Goal: Task Accomplishment & Management: Use online tool/utility

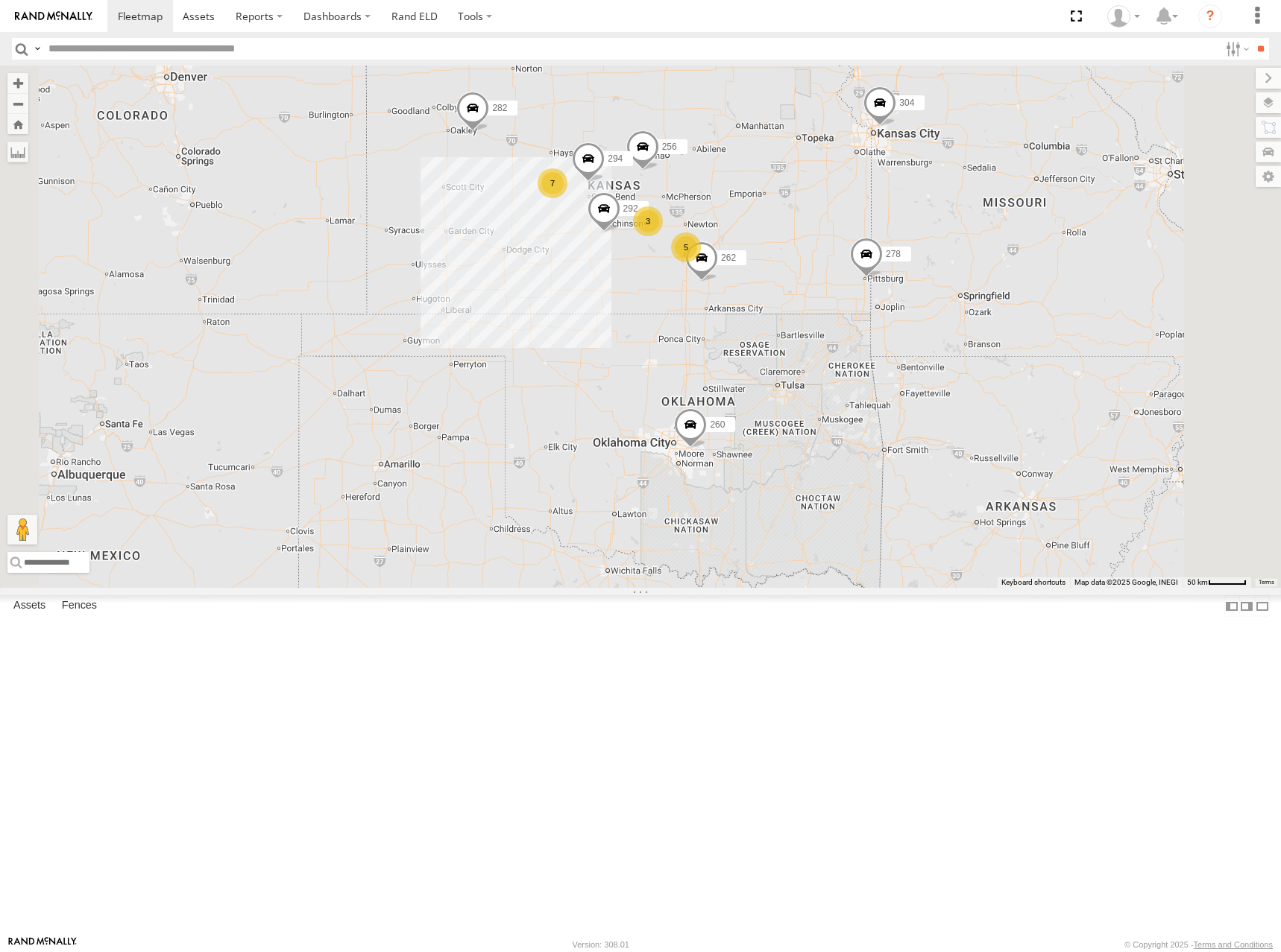
click at [780, 214] on div "298 262 292 256 304 282 278 294 260 7 5 3" at bounding box center [640, 327] width 1281 height 523
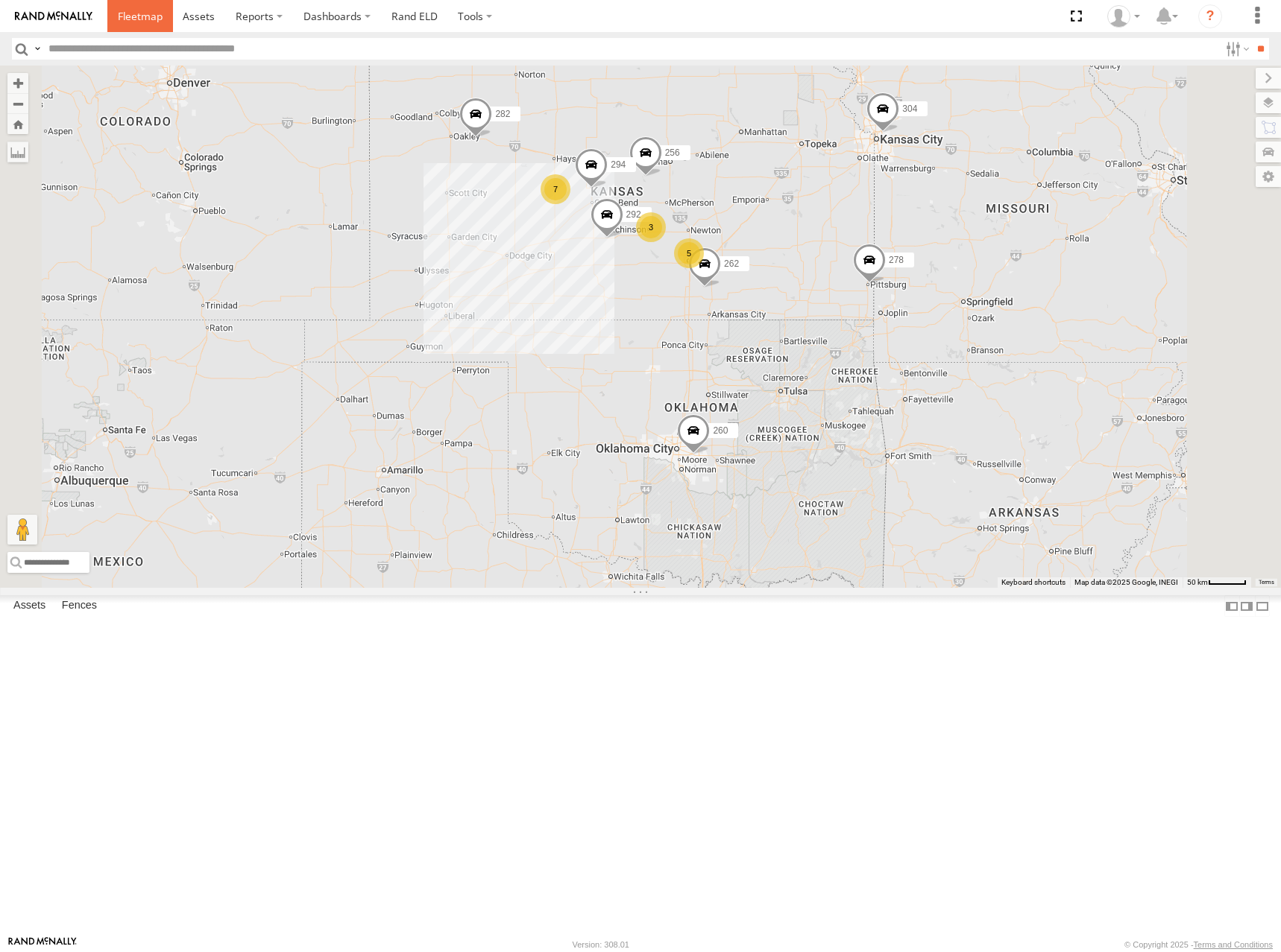
click at [147, 9] on span at bounding box center [140, 16] width 44 height 14
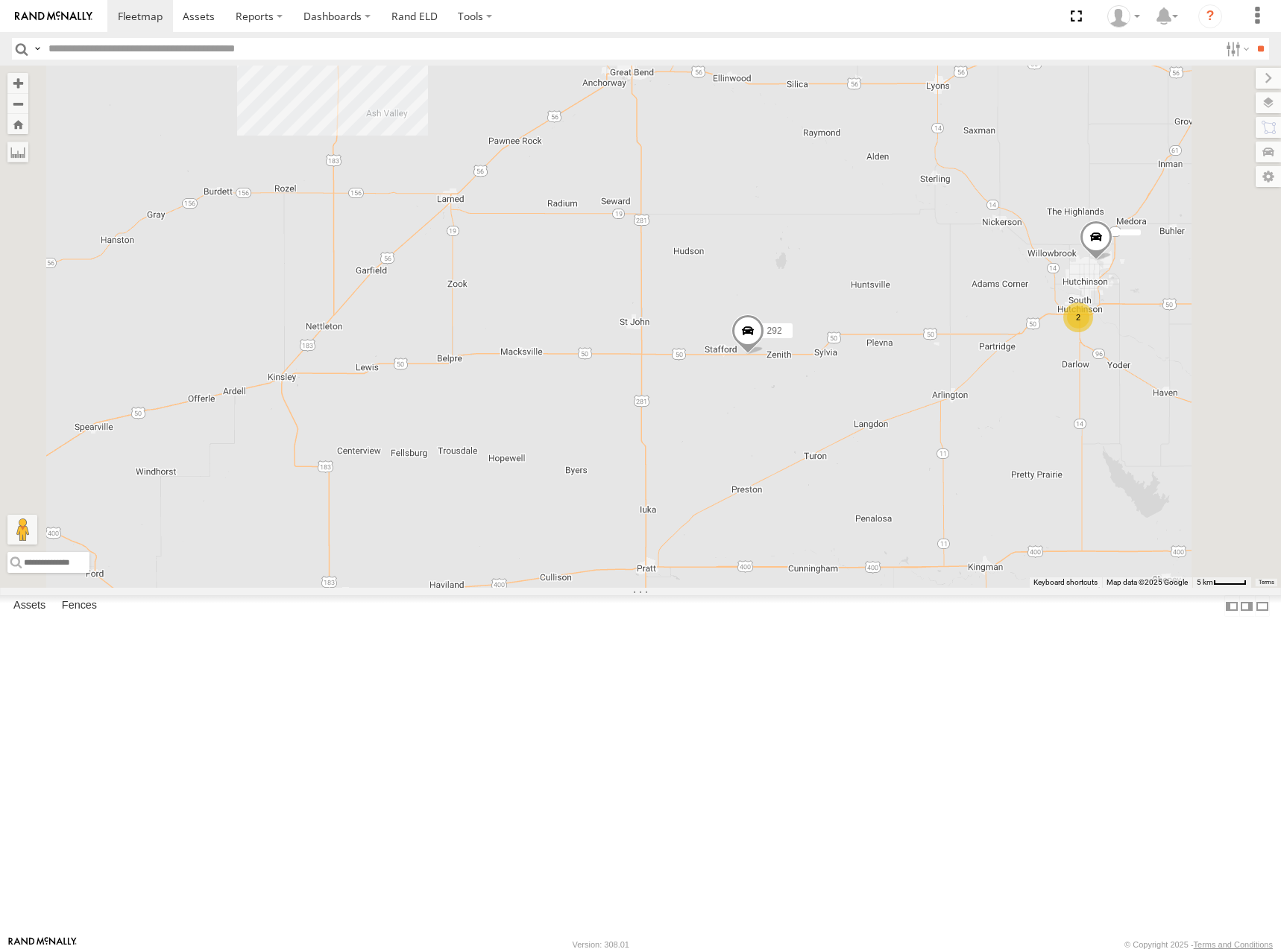
click at [765, 354] on span at bounding box center [747, 334] width 32 height 40
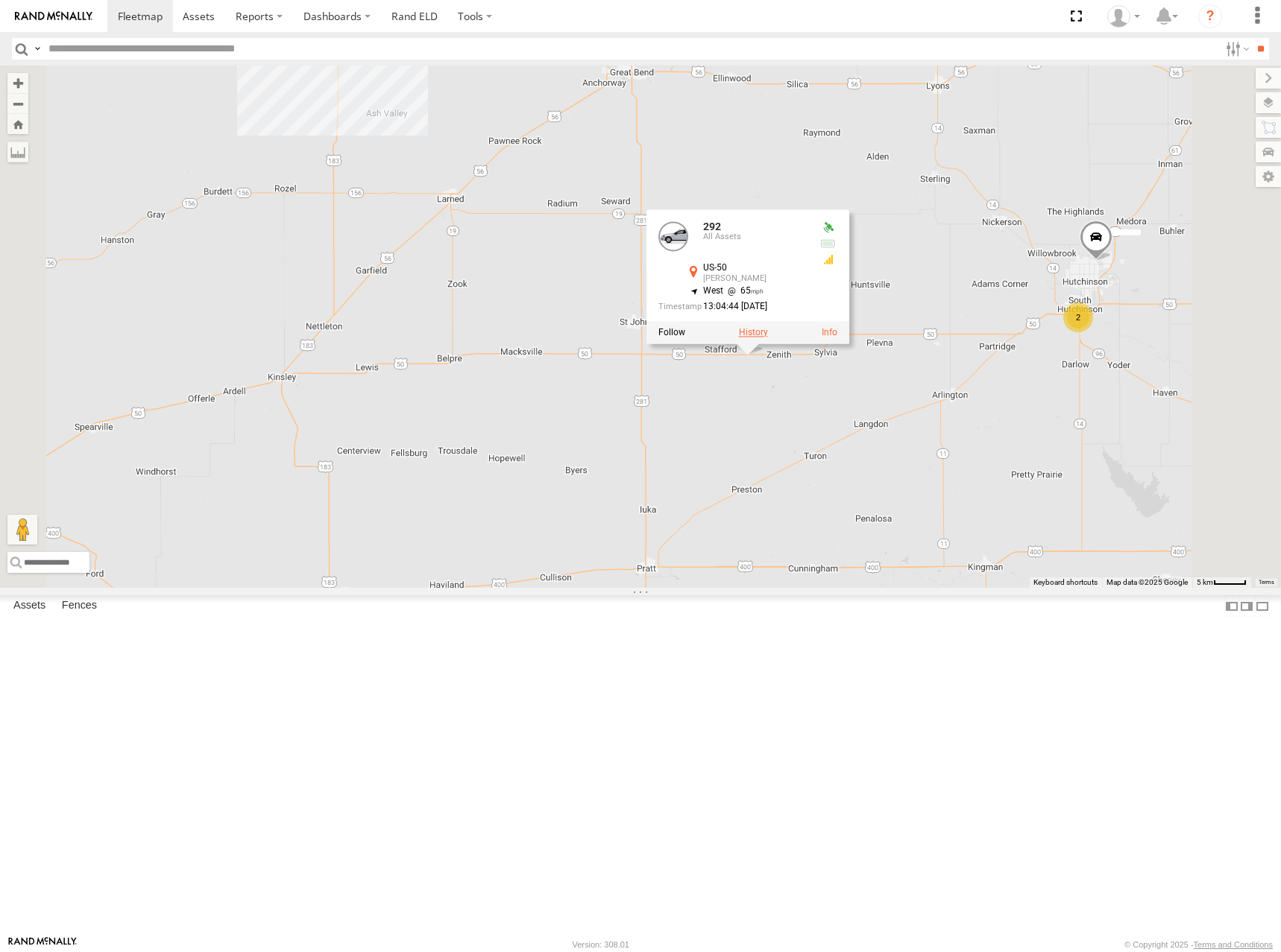
click at [768, 338] on label at bounding box center [752, 332] width 29 height 10
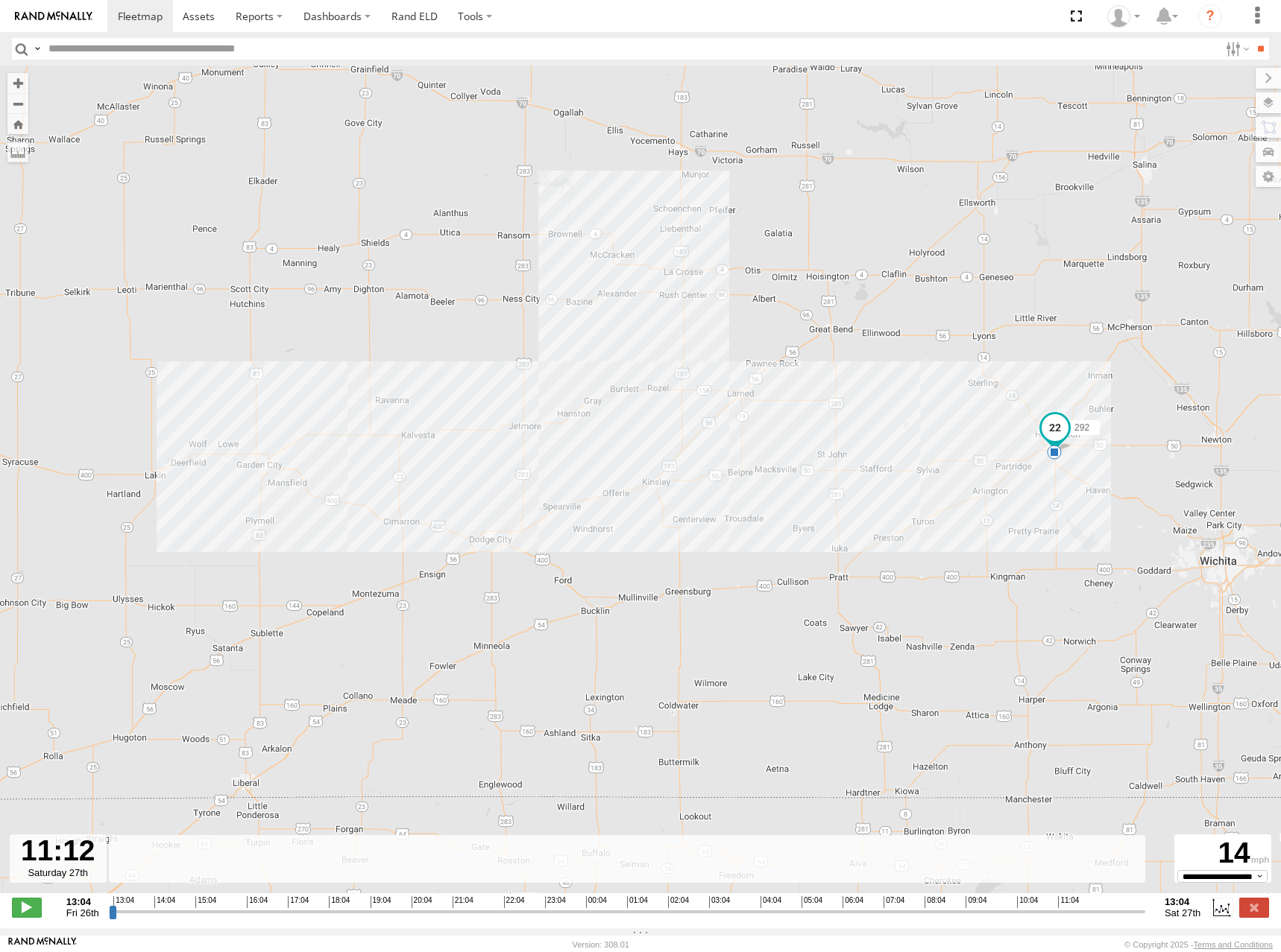
drag, startPoint x: 112, startPoint y: 921, endPoint x: 1060, endPoint y: 927, distance: 948.0
type input "**********"
click at [1060, 919] on input "range" at bounding box center [628, 911] width 1037 height 14
click at [151, 19] on span at bounding box center [140, 16] width 44 height 14
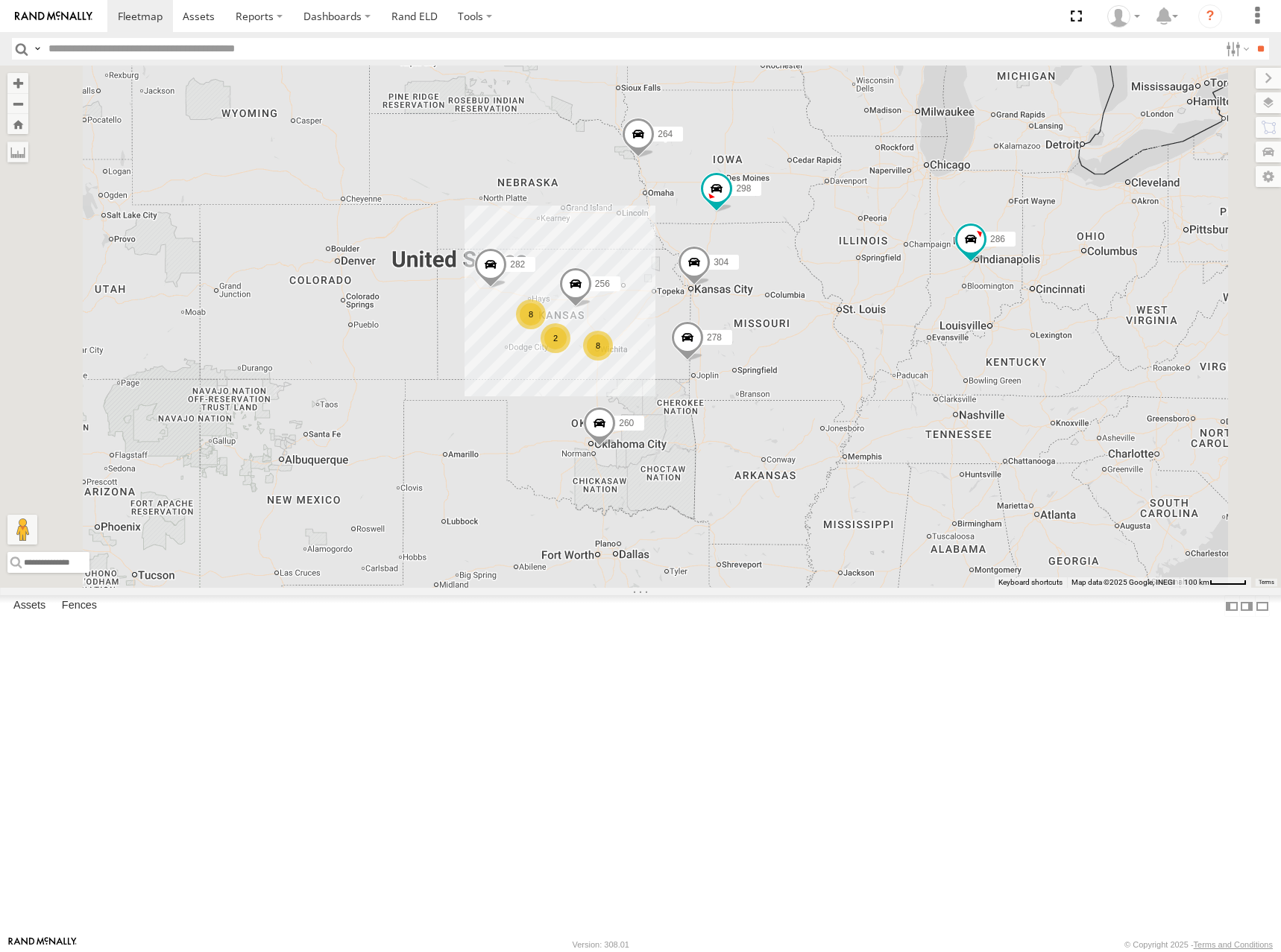
drag, startPoint x: 724, startPoint y: 428, endPoint x: 815, endPoint y: 402, distance: 94.6
click at [815, 402] on div "286 8 8 298 2 256 304 264 282 278 260" at bounding box center [640, 327] width 1281 height 523
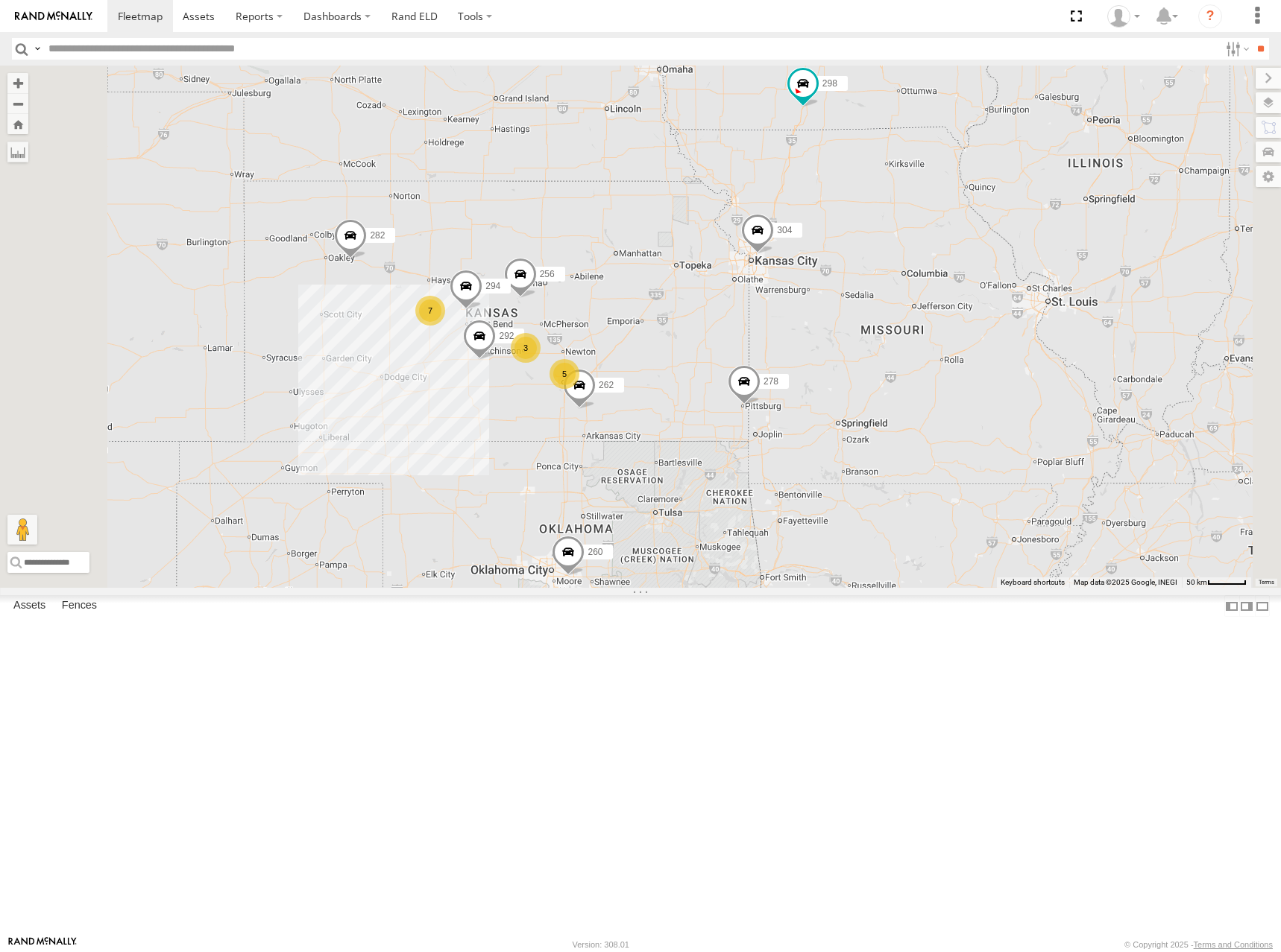
drag, startPoint x: 746, startPoint y: 377, endPoint x: 799, endPoint y: 379, distance: 53.0
click at [799, 379] on div "286 298 256 304 264 282 278 260 262 292 294 7 5 3" at bounding box center [640, 327] width 1281 height 523
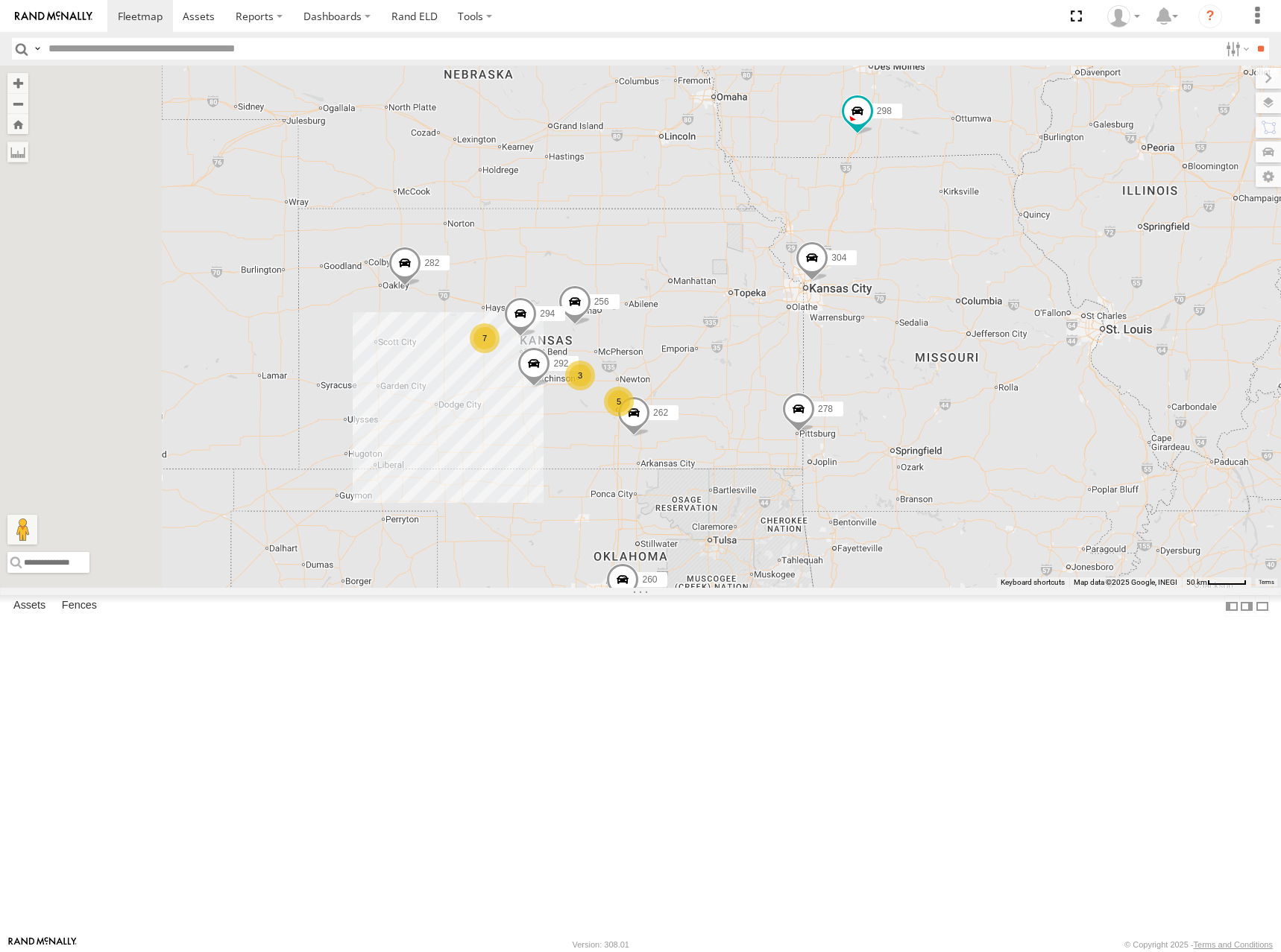
drag, startPoint x: 703, startPoint y: 327, endPoint x: 776, endPoint y: 361, distance: 80.5
click at [776, 361] on div "286 298 256 304 264 282 278 260 262 292 294 7 5 3" at bounding box center [640, 327] width 1281 height 523
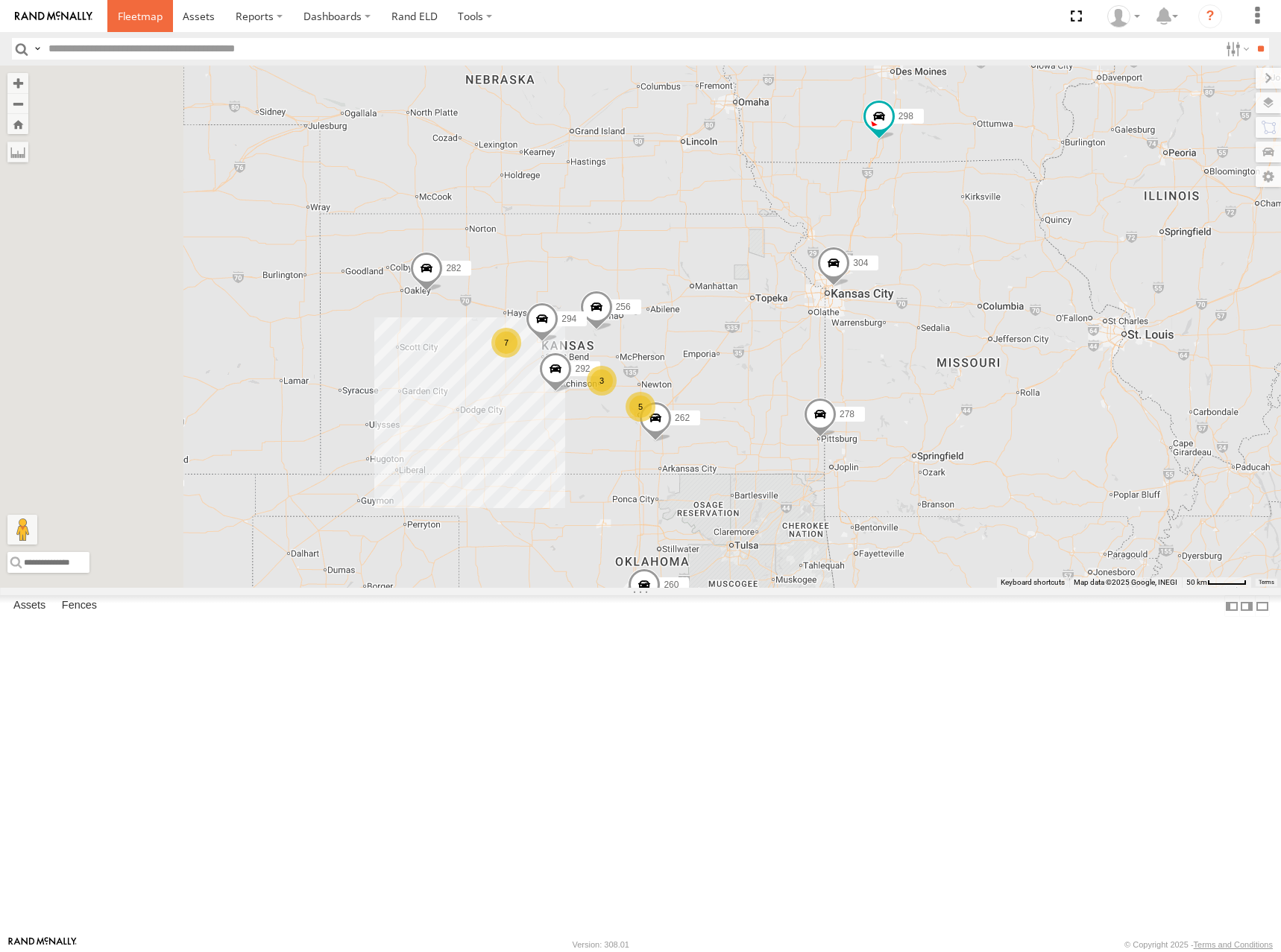
click at [167, 17] on link at bounding box center [140, 16] width 66 height 32
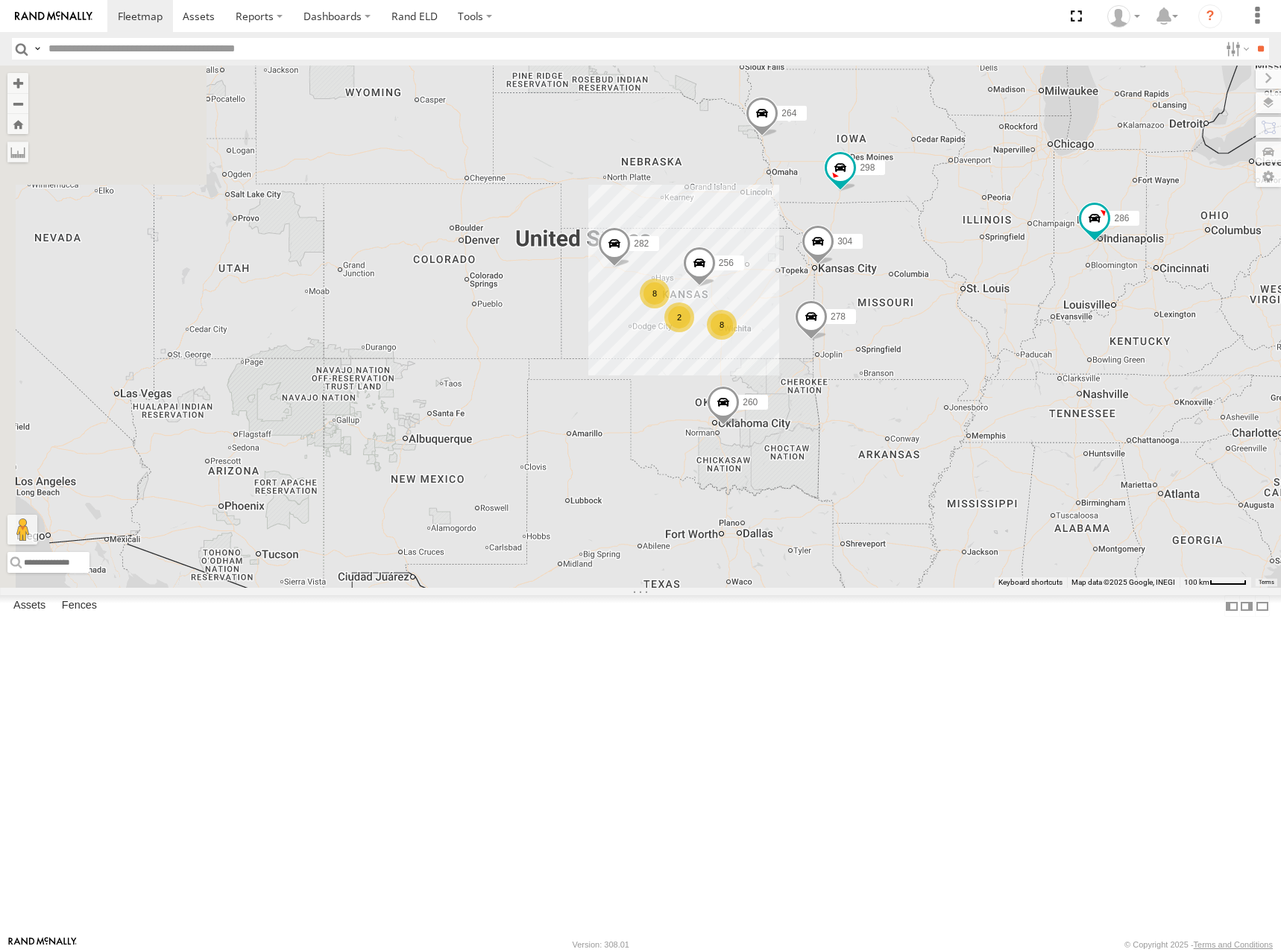
drag, startPoint x: 733, startPoint y: 415, endPoint x: 952, endPoint y: 369, distance: 223.8
click at [952, 369] on div "286 8 8 298 2 256 304 264 282 278 260" at bounding box center [640, 327] width 1281 height 523
drag, startPoint x: 963, startPoint y: 384, endPoint x: 947, endPoint y: 361, distance: 28.0
click at [947, 361] on div "286 8 8 298 2 256 304 264 282 278 260" at bounding box center [640, 327] width 1281 height 523
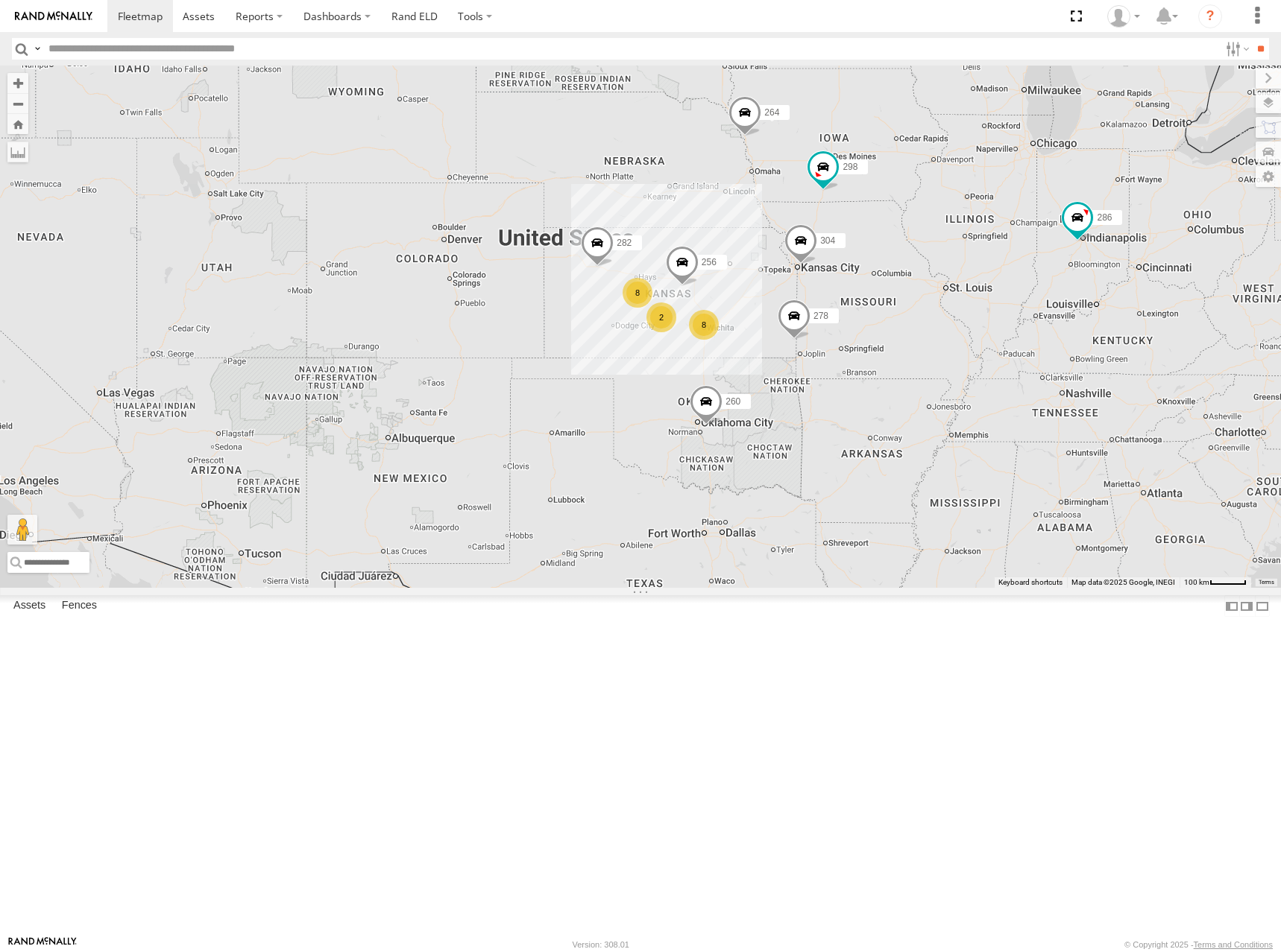
drag, startPoint x: 900, startPoint y: 360, endPoint x: 894, endPoint y: 369, distance: 10.8
click at [894, 369] on div "286 8 8 298 2 256 304 264 282 278 260" at bounding box center [640, 327] width 1281 height 523
drag, startPoint x: 921, startPoint y: 400, endPoint x: 907, endPoint y: 408, distance: 16.1
click at [907, 408] on div "286 8 8 298 2 256 304 264 282 278 260" at bounding box center [640, 327] width 1281 height 523
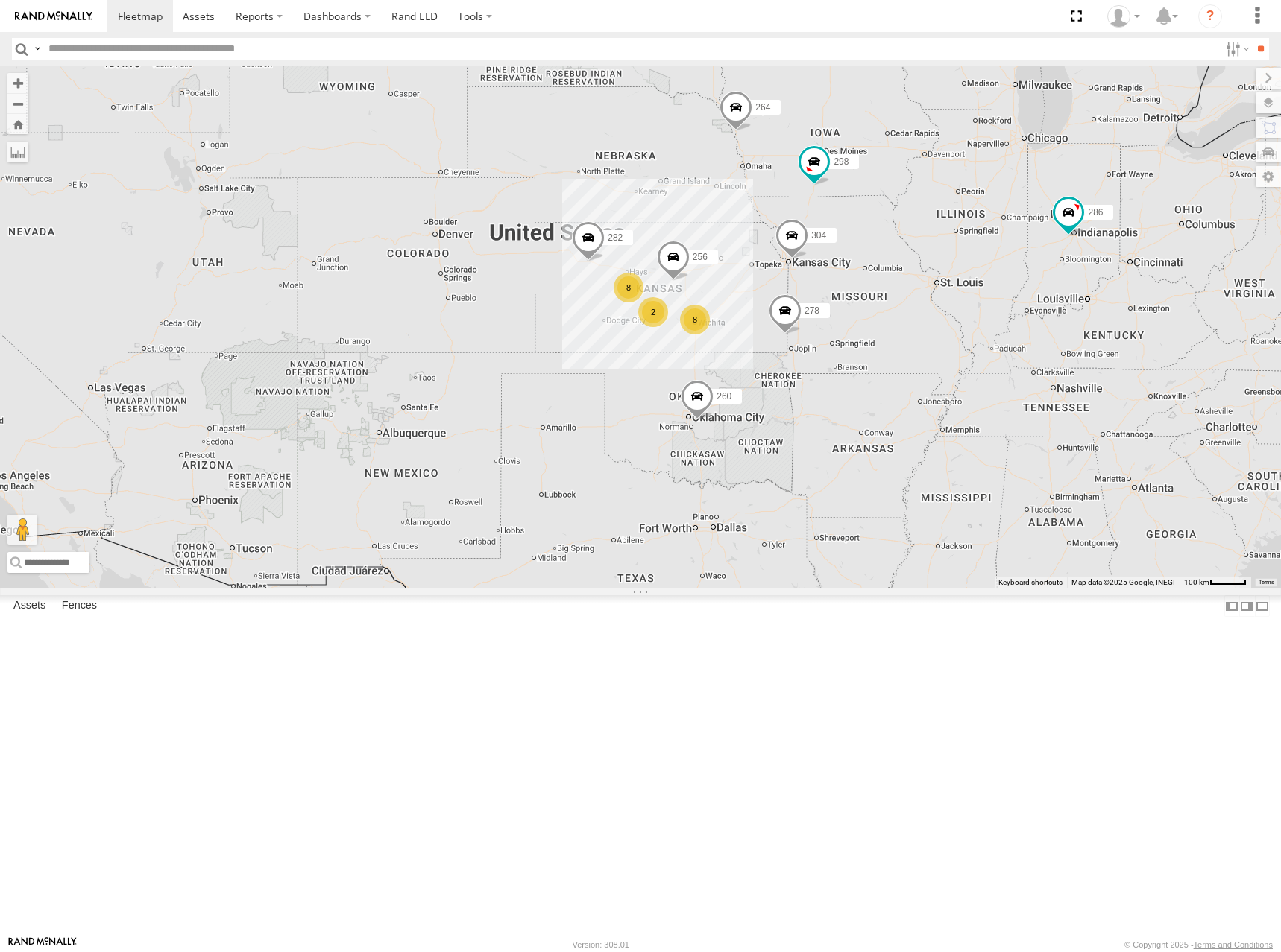
drag, startPoint x: 929, startPoint y: 424, endPoint x: 929, endPoint y: 410, distance: 14.0
click at [929, 410] on div "286 8 8 298 2 256 304 264 282 278 260" at bounding box center [640, 327] width 1281 height 523
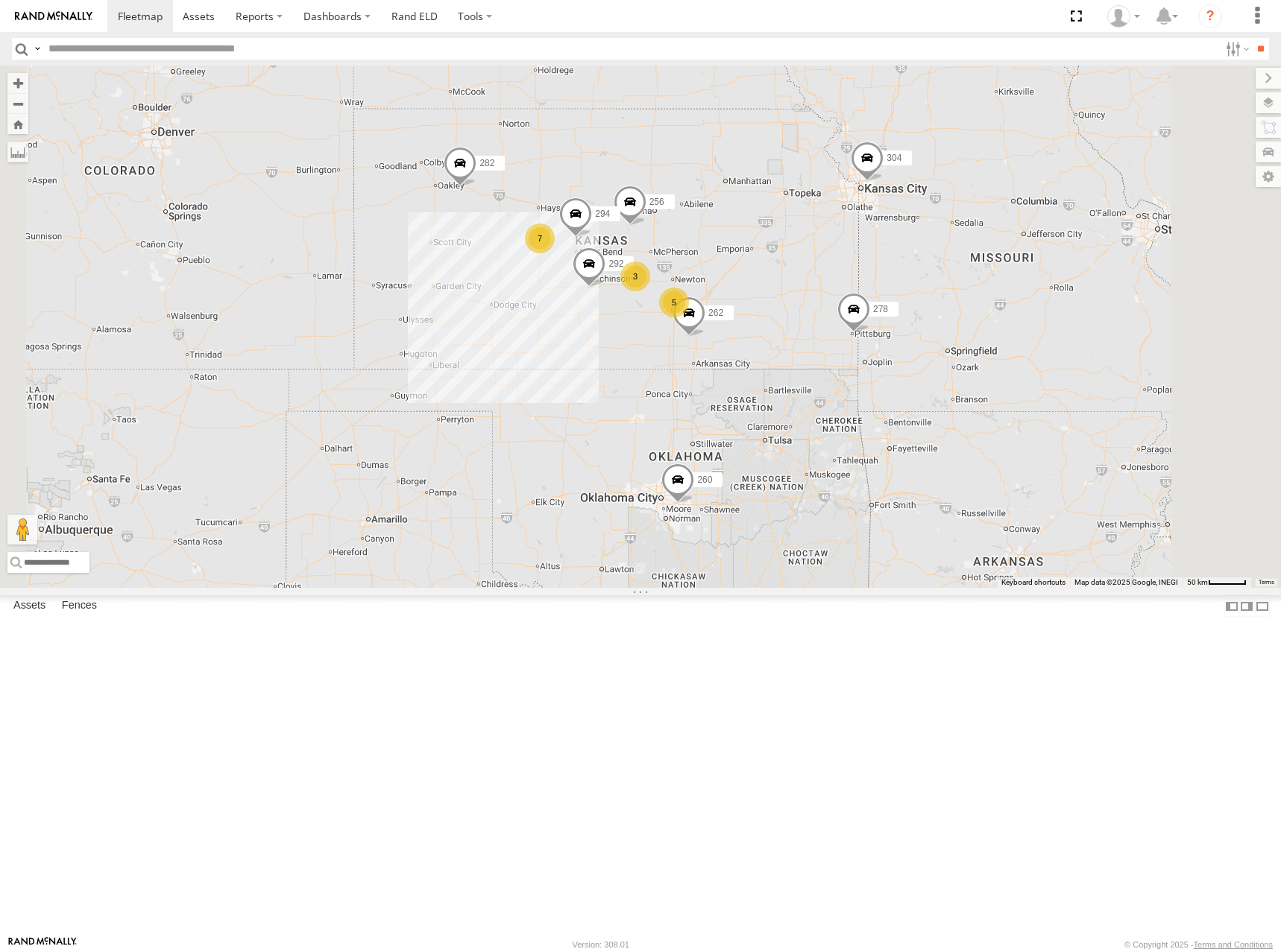
drag, startPoint x: 899, startPoint y: 413, endPoint x: 912, endPoint y: 410, distance: 13.3
click at [912, 410] on div "286 298 256 304 264 282 278 260 7 5 3 262 292 294" at bounding box center [640, 327] width 1281 height 523
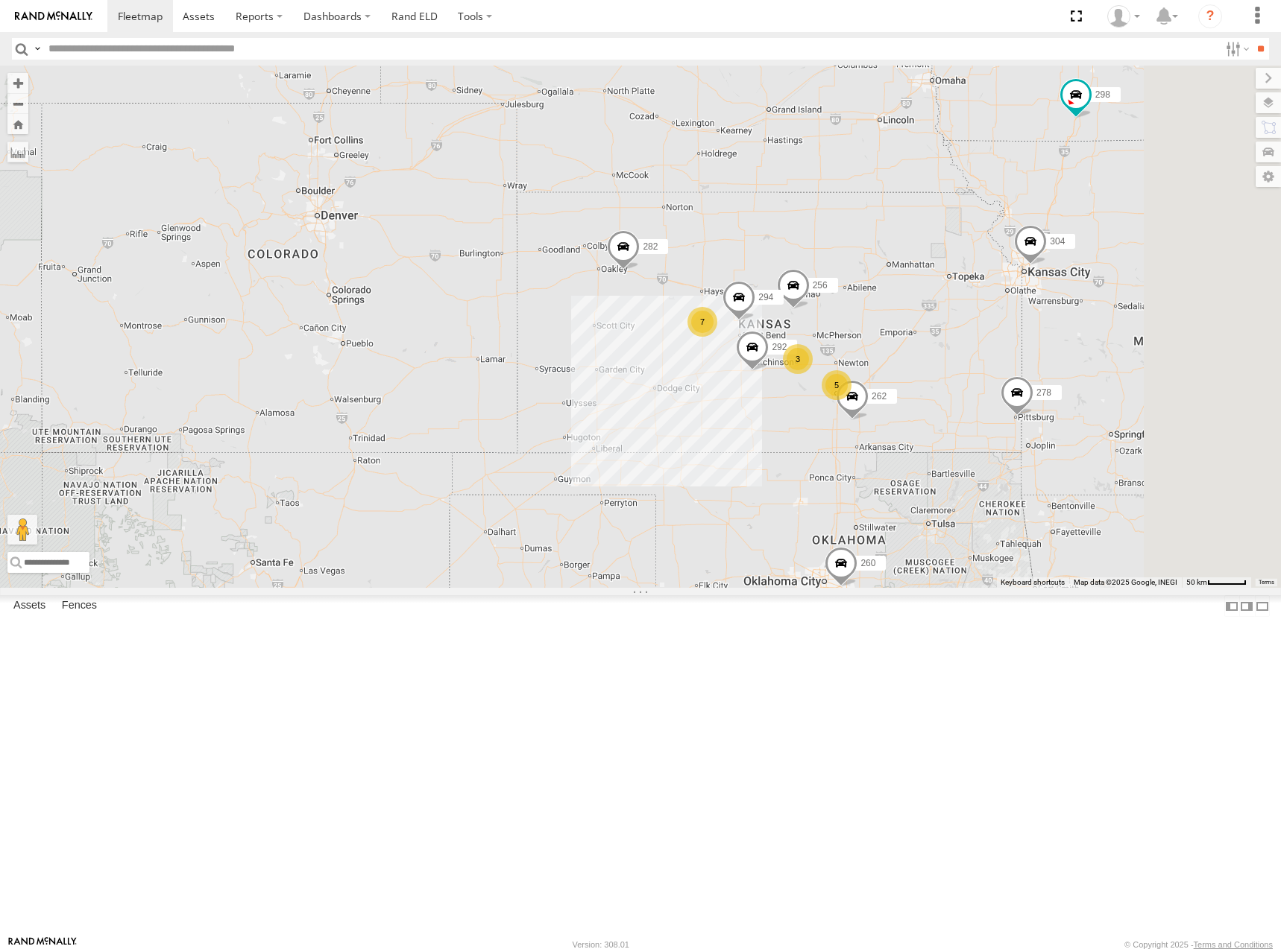
drag, startPoint x: 1074, startPoint y: 392, endPoint x: 1044, endPoint y: 389, distance: 30.1
click at [1044, 389] on div "286 298 256 304 264 282 278 260 262 292 294 7 5 3" at bounding box center [640, 327] width 1281 height 523
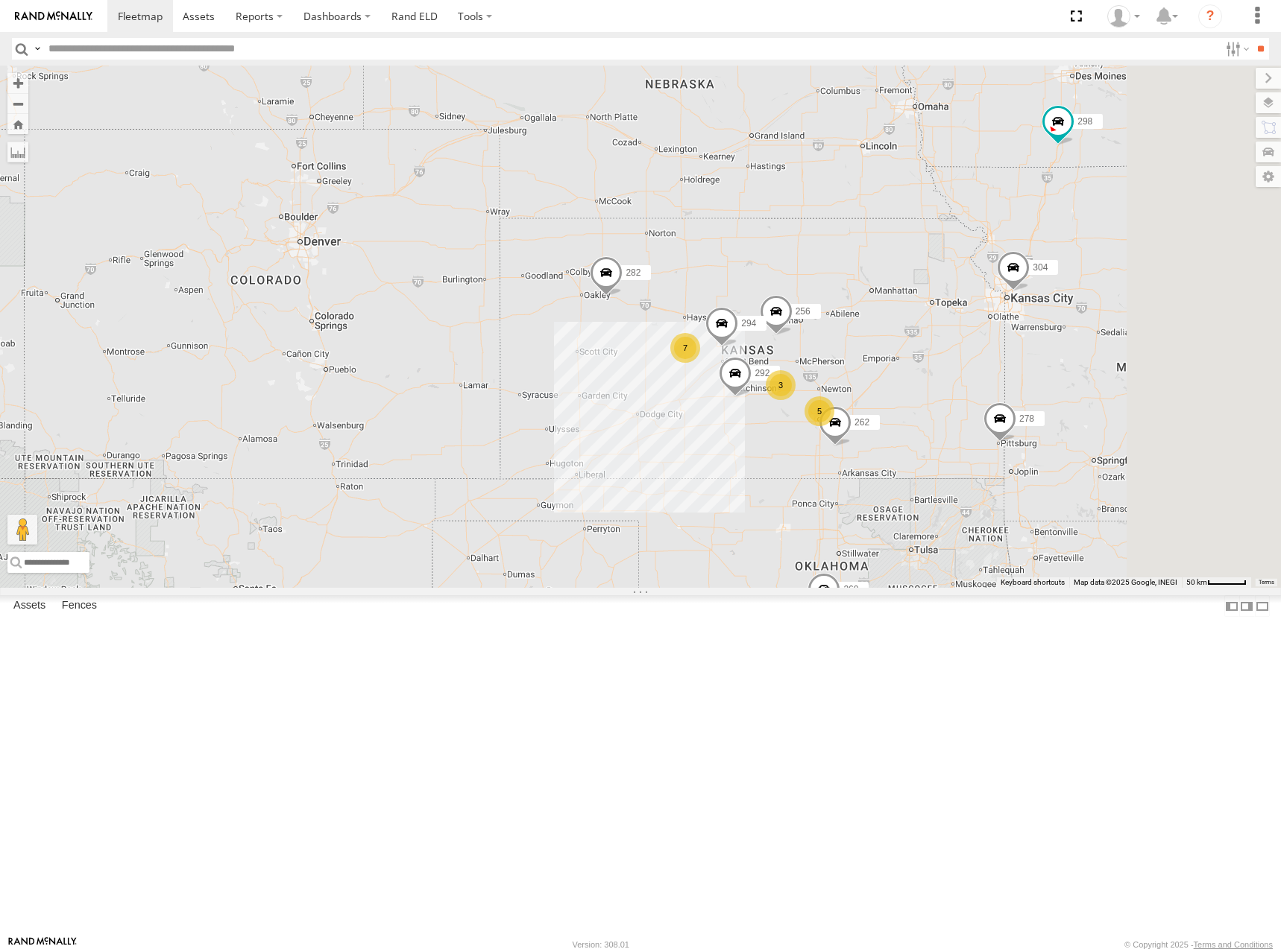
drag, startPoint x: 966, startPoint y: 233, endPoint x: 951, endPoint y: 262, distance: 32.6
click at [951, 262] on div "286 298 256 304 264 282 278 260 262 292 294 7 5 3" at bounding box center [640, 327] width 1281 height 523
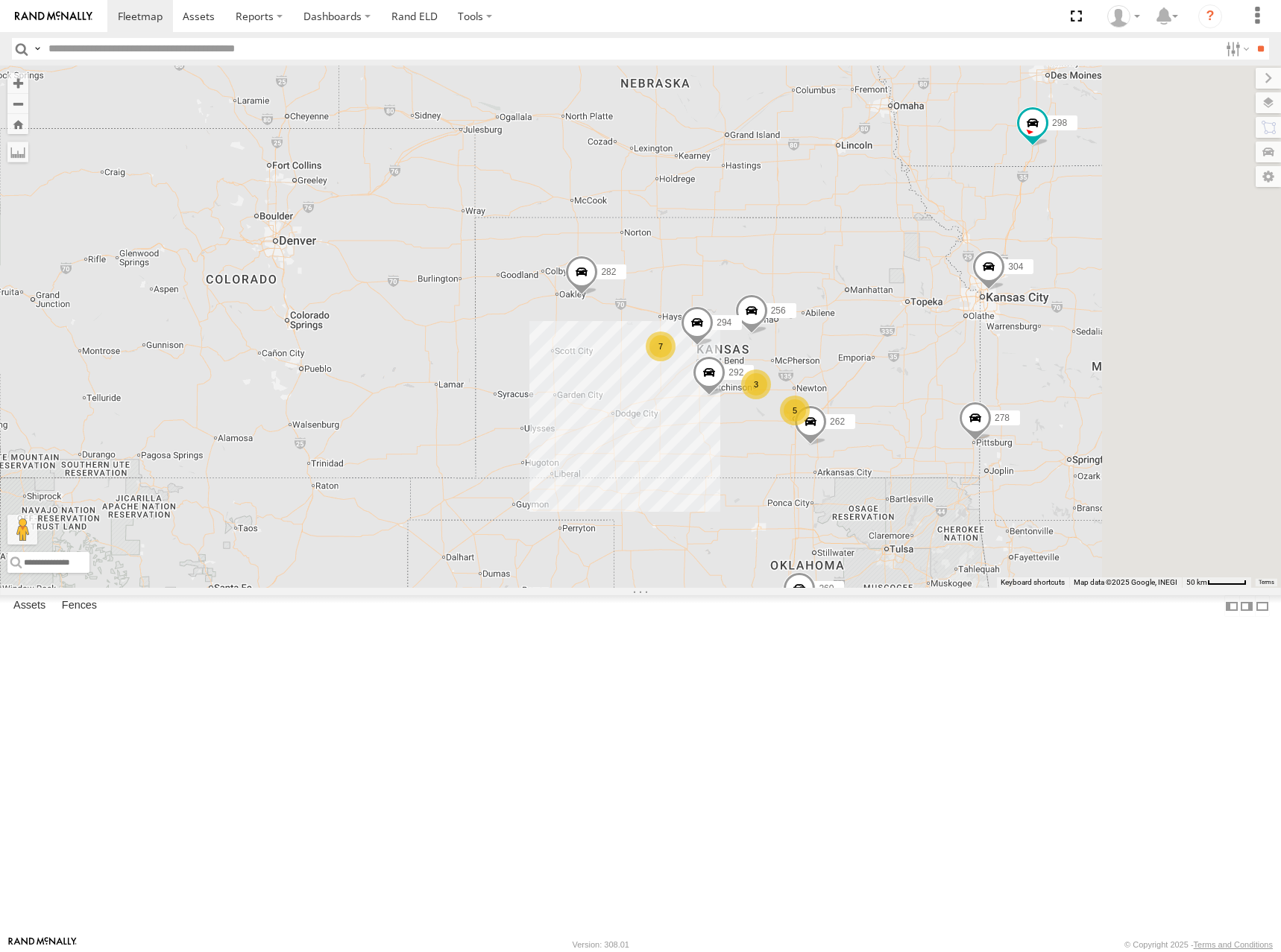
drag, startPoint x: 992, startPoint y: 295, endPoint x: 967, endPoint y: 293, distance: 25.1
click at [967, 293] on div "286 298 256 304 264 282 278 260 262 292 294 7 5 3" at bounding box center [640, 327] width 1281 height 523
click at [979, 301] on div "286 298 256 304 264 282 278 260 262 292 294 7 5 3" at bounding box center [640, 327] width 1281 height 523
drag, startPoint x: 994, startPoint y: 358, endPoint x: 994, endPoint y: 372, distance: 14.0
click at [994, 372] on div "286 298 256 304 264 282 278 260 262 292 294 7 5 3" at bounding box center [640, 327] width 1281 height 523
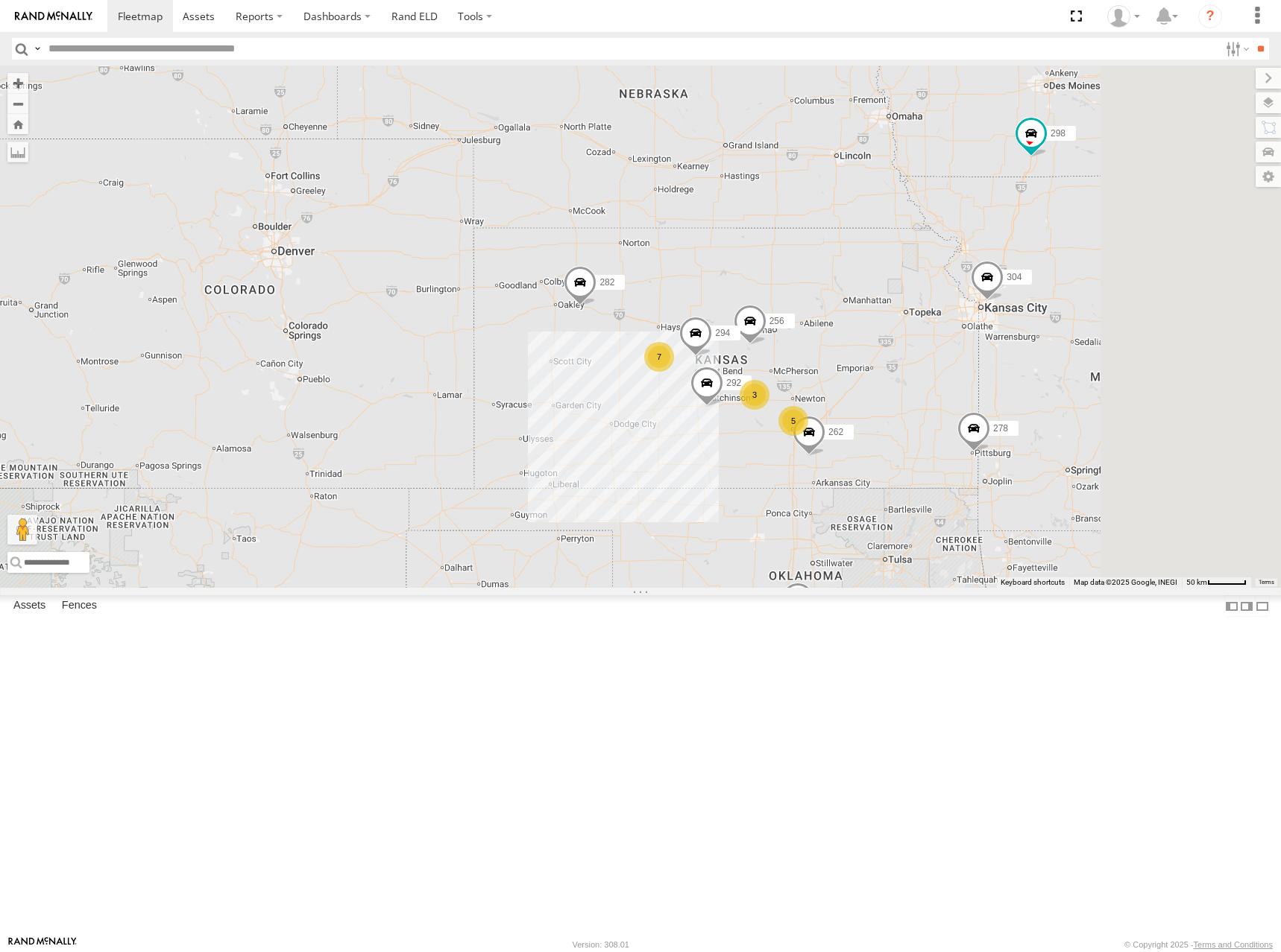
drag, startPoint x: 975, startPoint y: 354, endPoint x: 974, endPoint y: 365, distance: 11.0
click at [974, 365] on div "286 298 256 304 264 282 278 260 262 292 294 7 5 3" at bounding box center [640, 327] width 1281 height 523
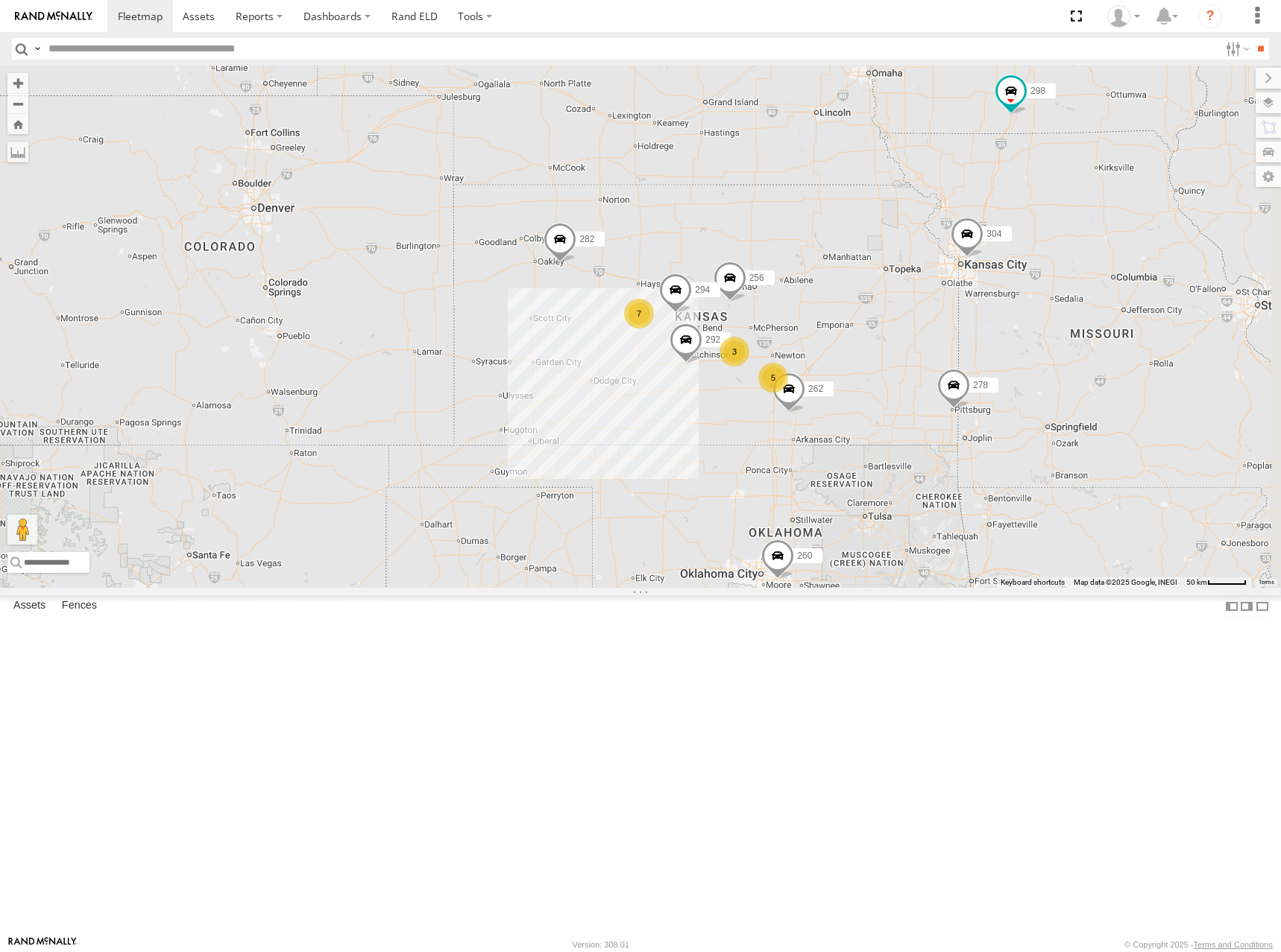
drag, startPoint x: 1045, startPoint y: 460, endPoint x: 1026, endPoint y: 406, distance: 57.2
click at [1026, 406] on div "286 298 256 304 264 282 278 260 262 292 294 7 5 3" at bounding box center [640, 327] width 1281 height 523
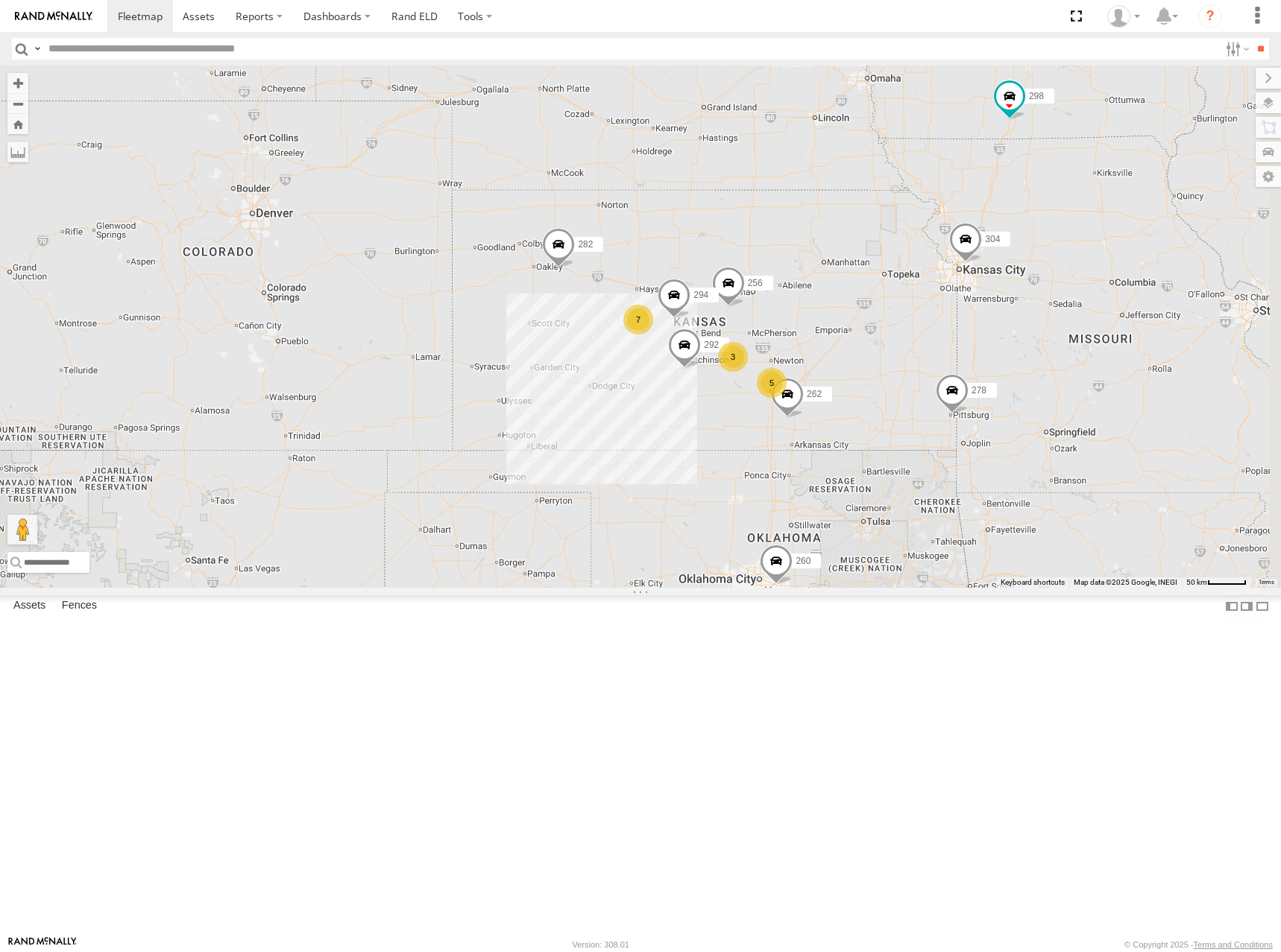
click at [900, 342] on div "286 298 256 304 264 282 278 260 262 292 294 7 5 3" at bounding box center [640, 327] width 1281 height 523
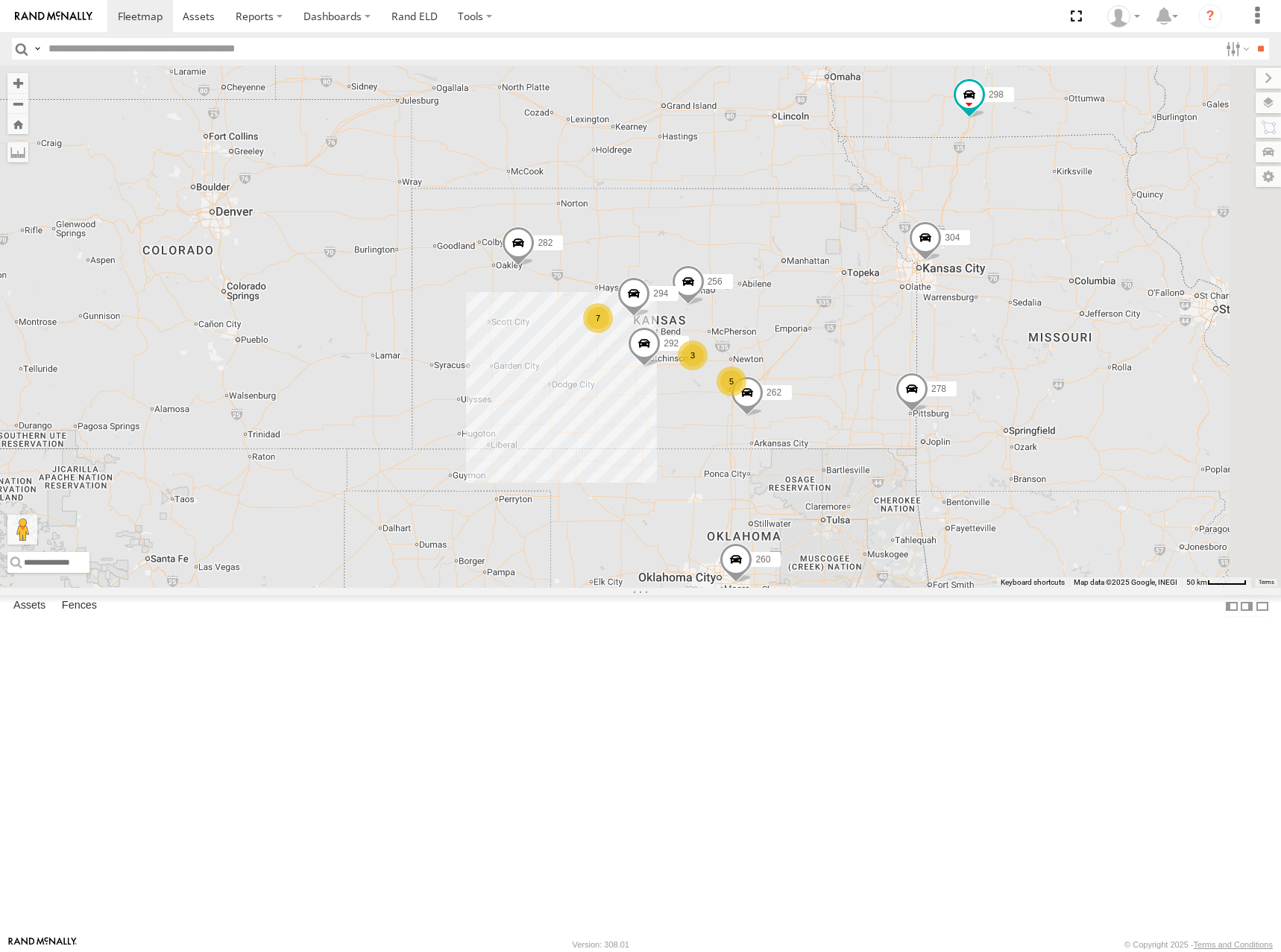
drag, startPoint x: 1109, startPoint y: 304, endPoint x: 1079, endPoint y: 303, distance: 30.0
click at [1079, 303] on div "286 298 256 304 264 282 278 260 262 292 294 7 5 3" at bounding box center [640, 327] width 1281 height 523
click at [943, 438] on div "286 298 256 304 264 282 278 260 262 292 294 7 5 3" at bounding box center [640, 327] width 1281 height 523
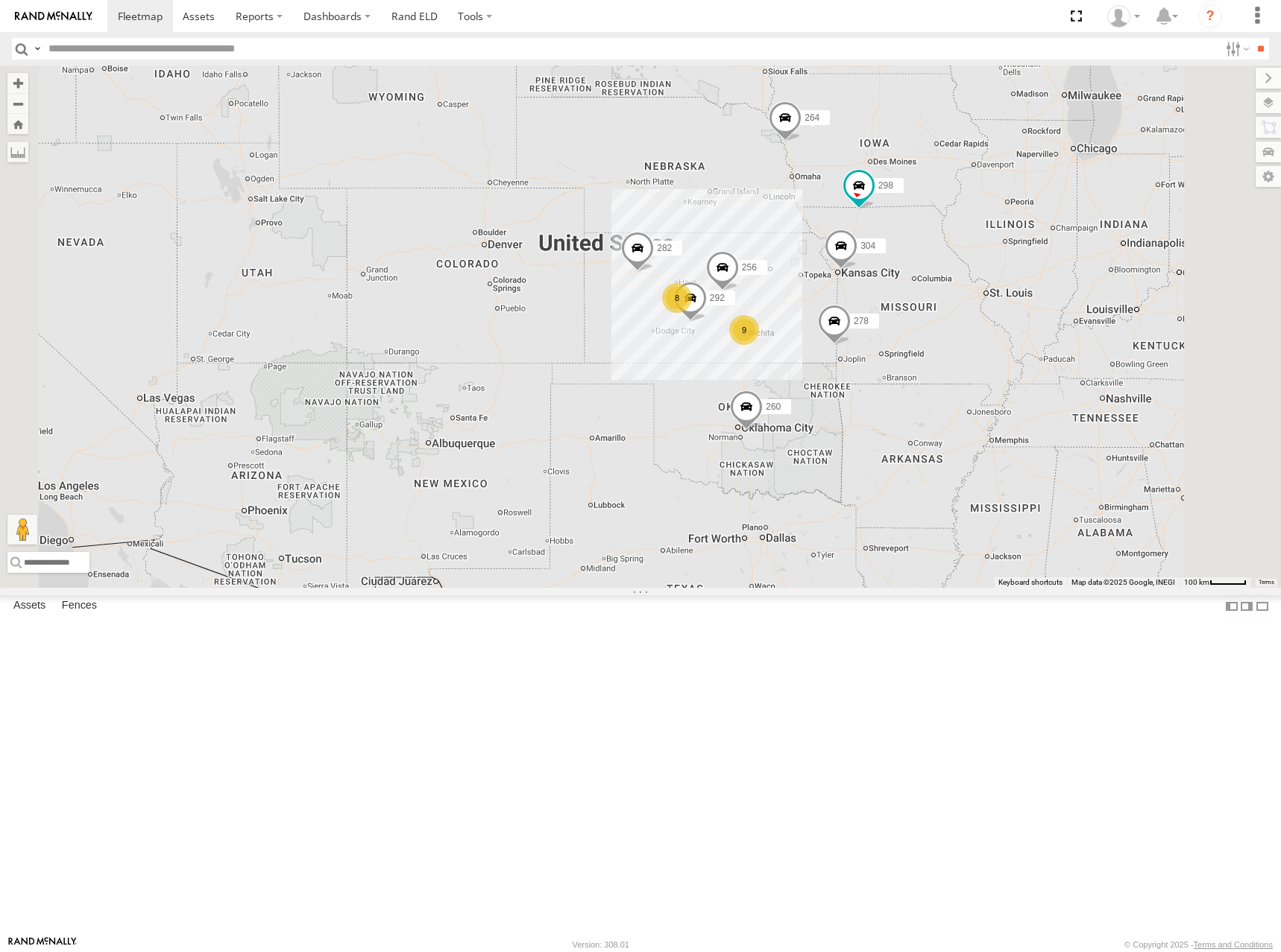
click at [752, 229] on div "298 292 256 304 264 282 278 260 8 9" at bounding box center [640, 327] width 1281 height 523
